Goal: Register for event/course

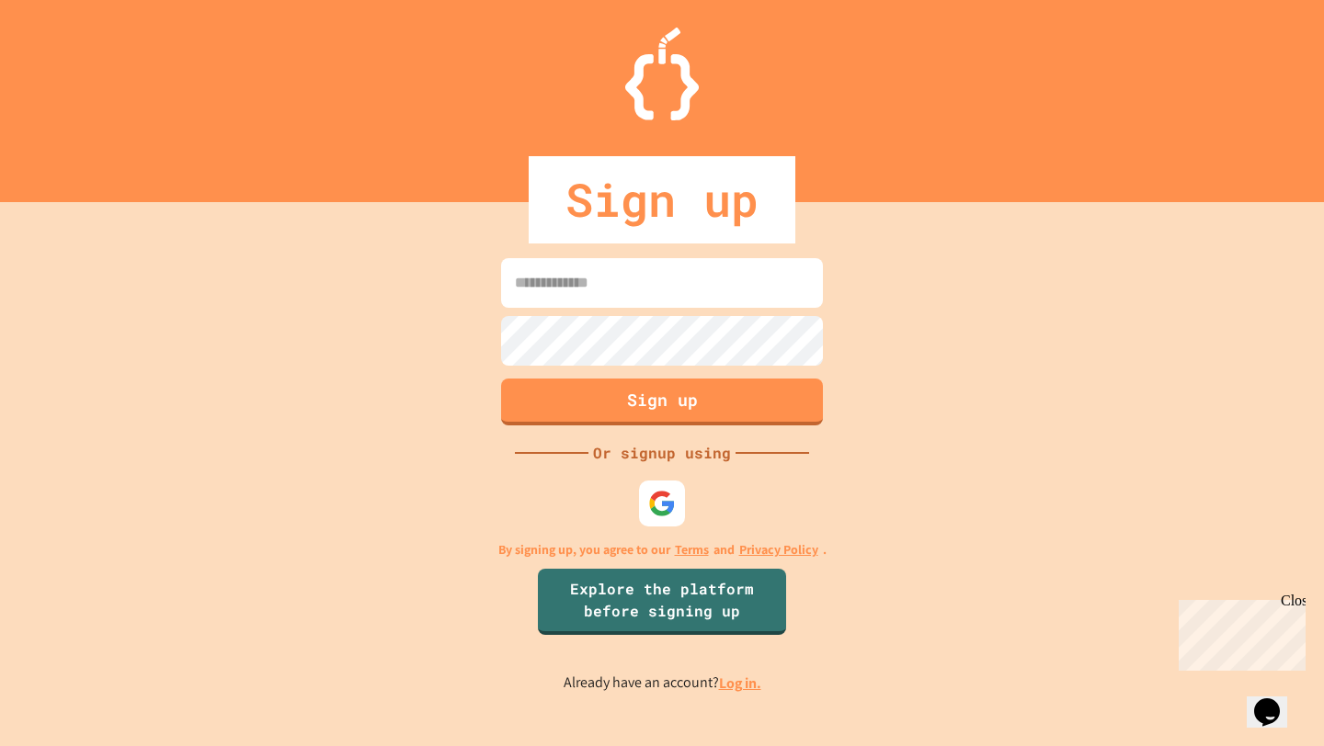
click at [621, 270] on input at bounding box center [662, 283] width 322 height 50
click at [604, 297] on input at bounding box center [662, 283] width 322 height 50
click at [644, 523] on div at bounding box center [662, 504] width 51 height 51
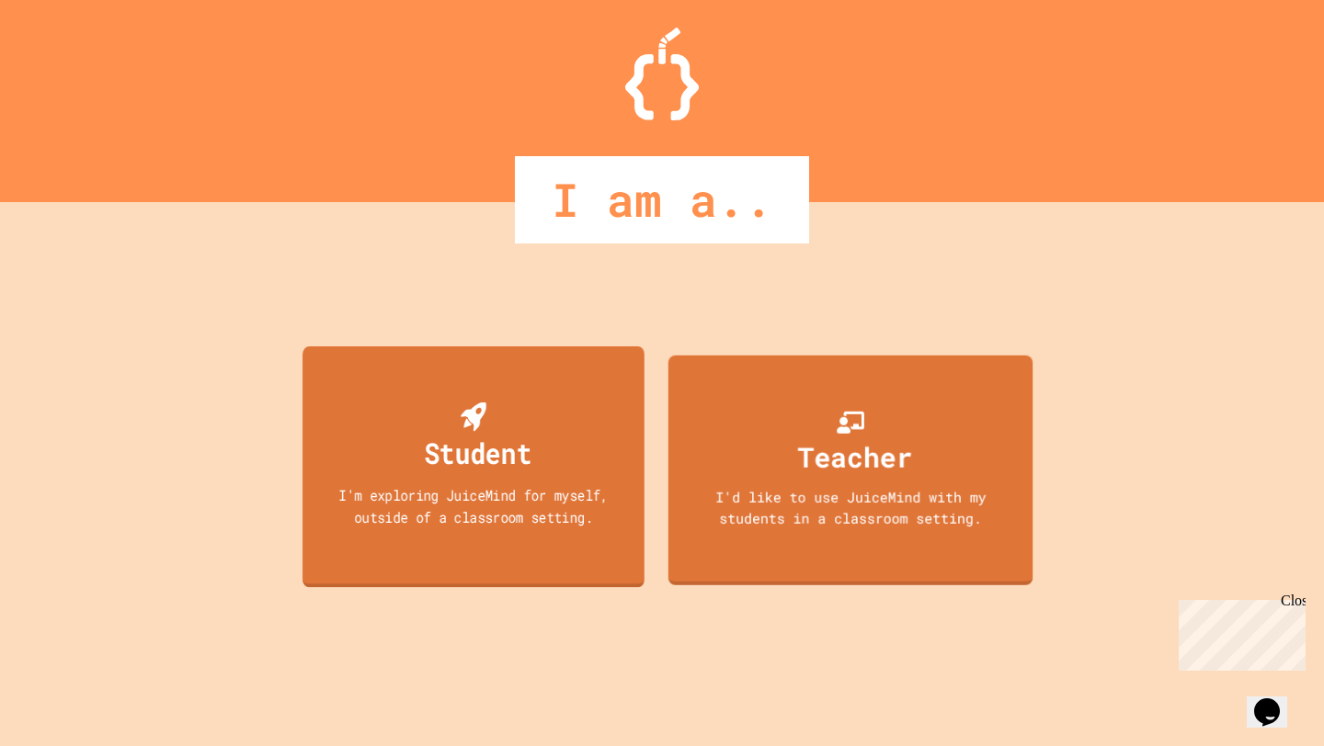
click at [413, 491] on div "I'm exploring JuiceMind for myself, outside of a classroom setting." at bounding box center [474, 505] width 308 height 43
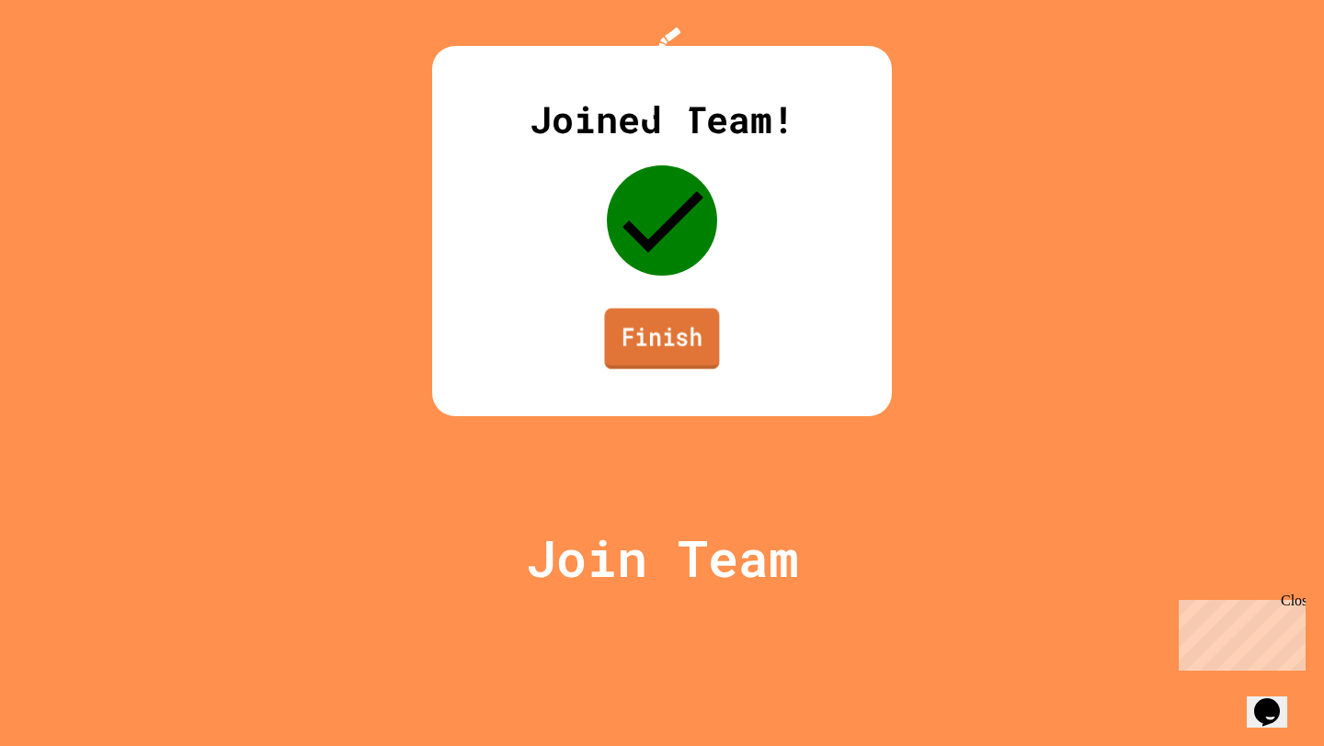
click at [693, 370] on link "Finish" at bounding box center [661, 339] width 115 height 61
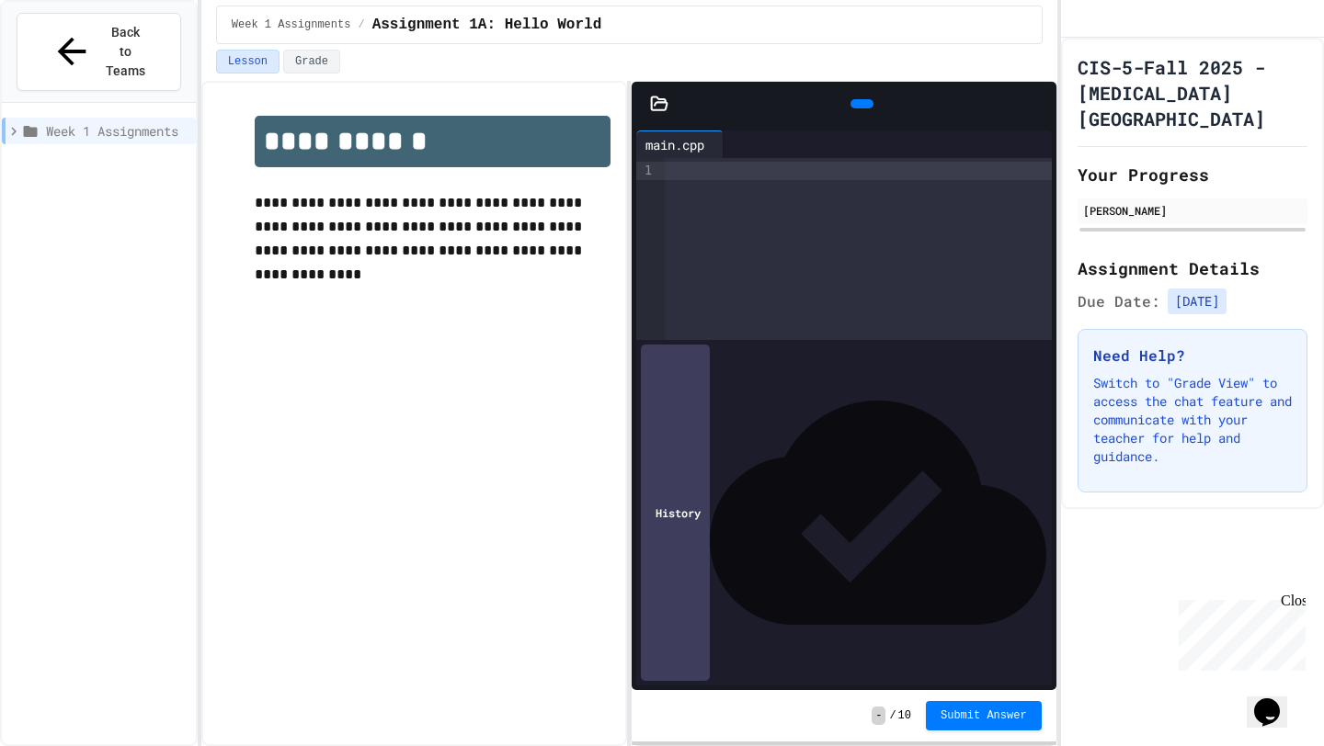
click at [689, 184] on div at bounding box center [858, 249] width 387 height 182
click at [256, 249] on p "**********" at bounding box center [433, 227] width 356 height 72
click at [321, 68] on button "Grade" at bounding box center [311, 62] width 57 height 24
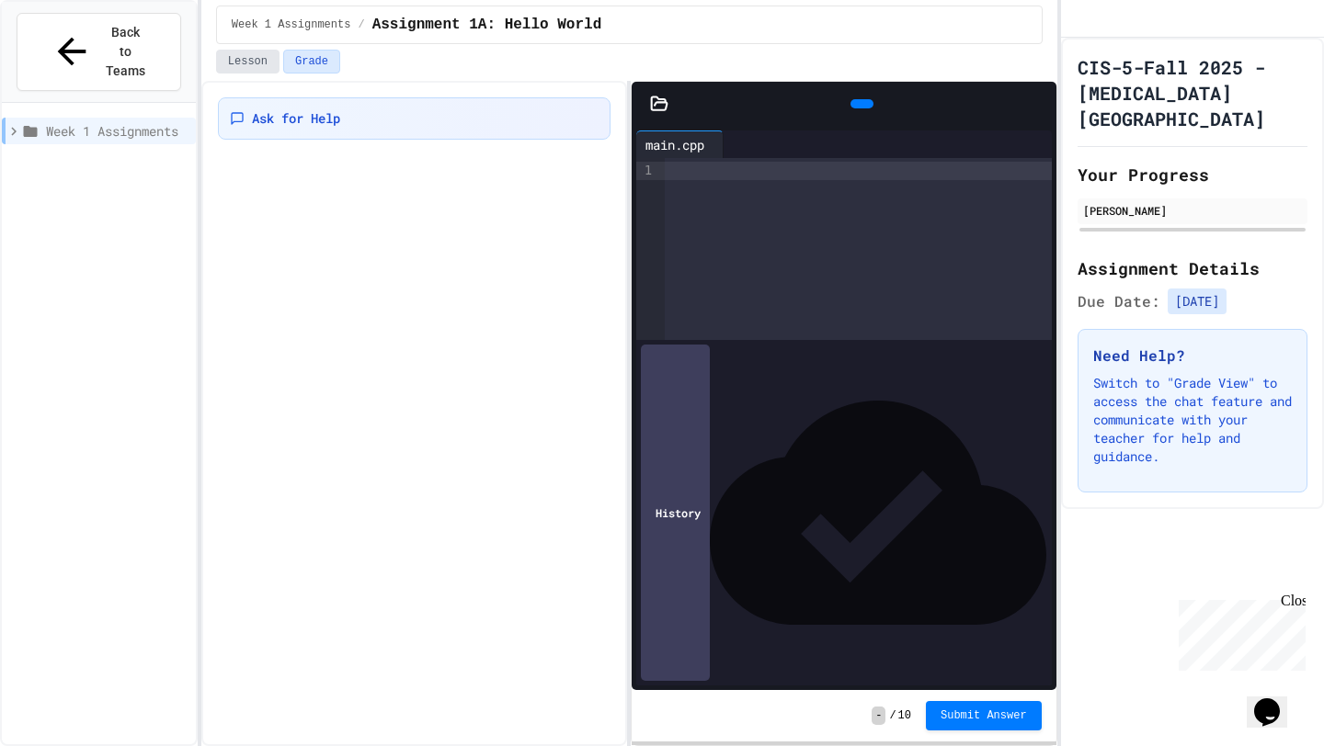
click at [238, 70] on button "Lesson" at bounding box center [247, 62] width 63 height 24
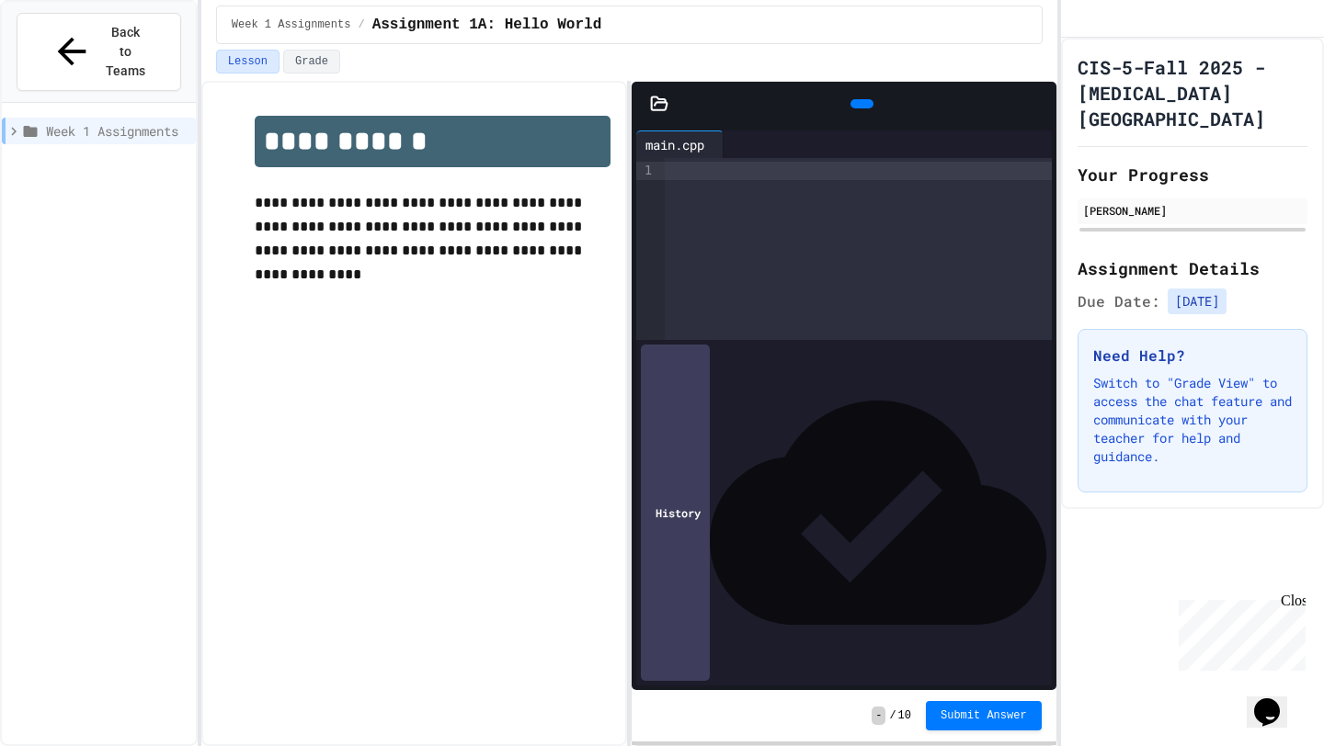
click at [150, 118] on div "Week 1 Assignments" at bounding box center [99, 131] width 194 height 27
click at [119, 154] on span "Assignment 1A: Hello World" at bounding box center [119, 163] width 137 height 19
click at [750, 175] on div at bounding box center [858, 171] width 387 height 18
